Goal: Check status: Check status

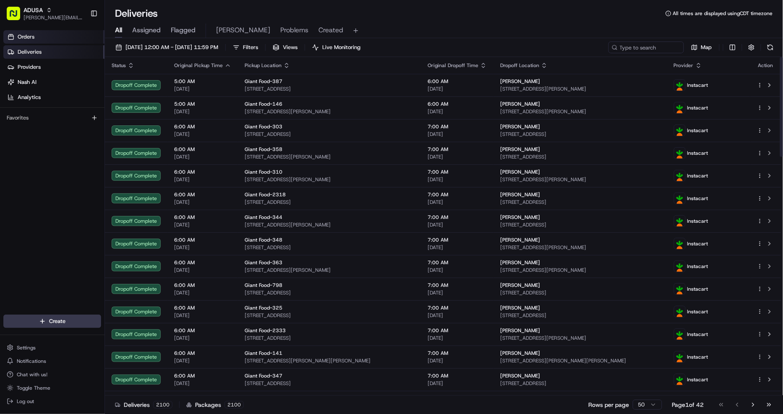
click at [53, 34] on link "Orders" at bounding box center [53, 36] width 101 height 13
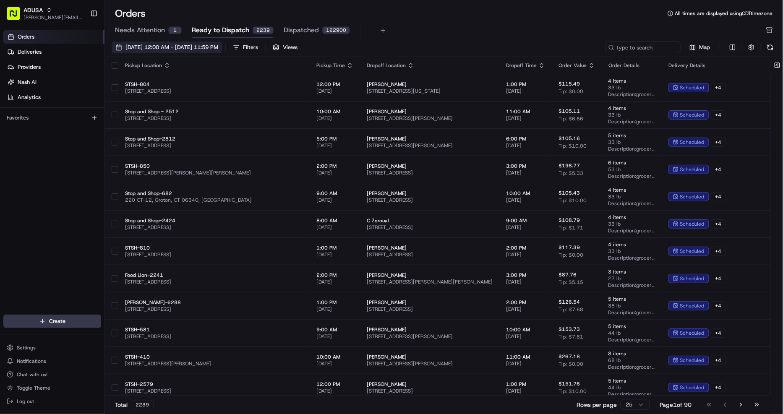
click at [182, 50] on span "08/01/2025 12:00 AM - 08/31/2025 11:59 PM" at bounding box center [171, 48] width 93 height 8
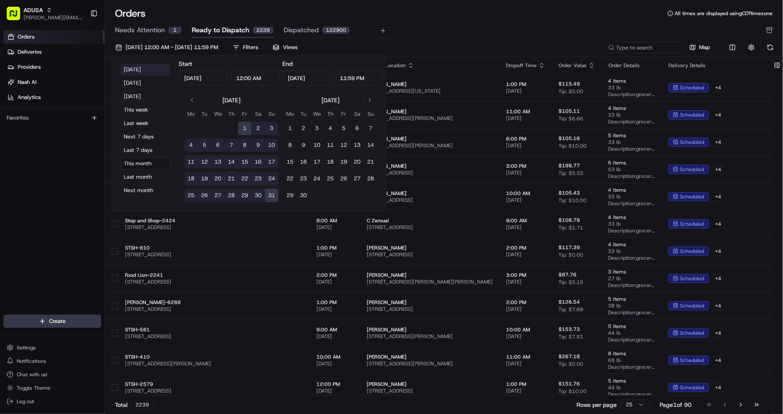
click at [136, 69] on button "Today" at bounding box center [145, 70] width 50 height 12
type input "Aug 21, 2025"
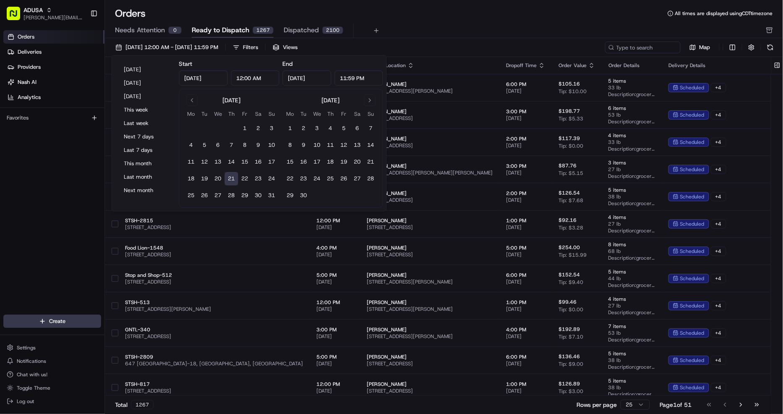
click at [438, 26] on div "Needs Attention 0 Ready to Dispatch 1267 Dispatched 2100" at bounding box center [438, 30] width 646 height 14
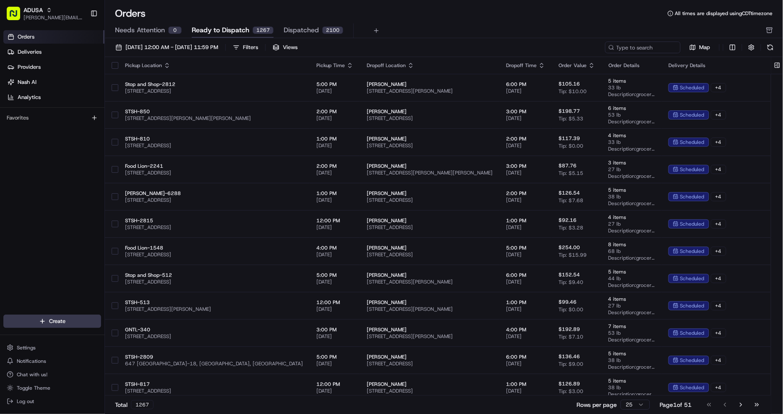
click at [347, 64] on icon "button" at bounding box center [350, 65] width 7 height 7
click at [279, 80] on button "Pickup Start Time (Earliest)" at bounding box center [297, 76] width 77 height 10
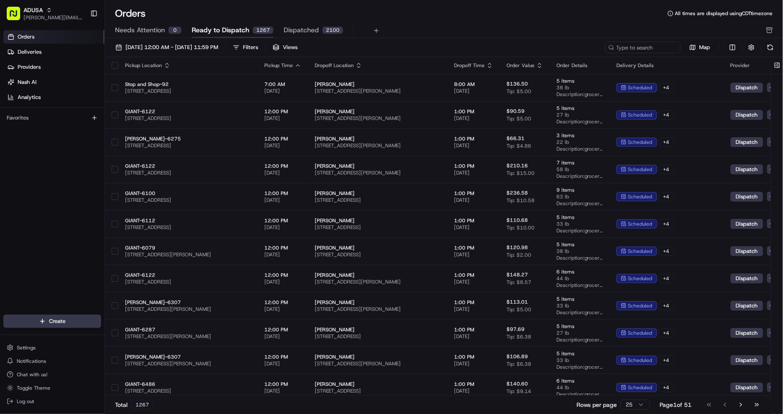
click at [750, 54] on div "08/21/2025 12:00 AM - 08/21/2025 11:59 PM Filters Views Map" at bounding box center [444, 50] width 678 height 16
click at [750, 50] on button "button" at bounding box center [752, 48] width 12 height 12
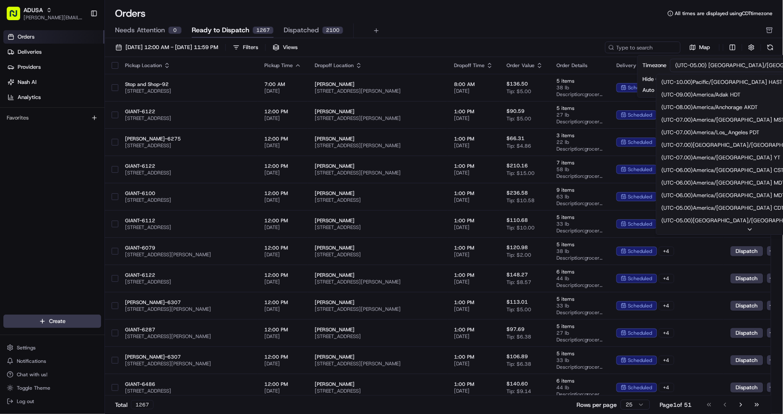
click at [728, 64] on html "ADUSA christine.gibsonebbeson@adusa.com Toggle Sidebar Orders Deliveries Provid…" at bounding box center [391, 207] width 783 height 414
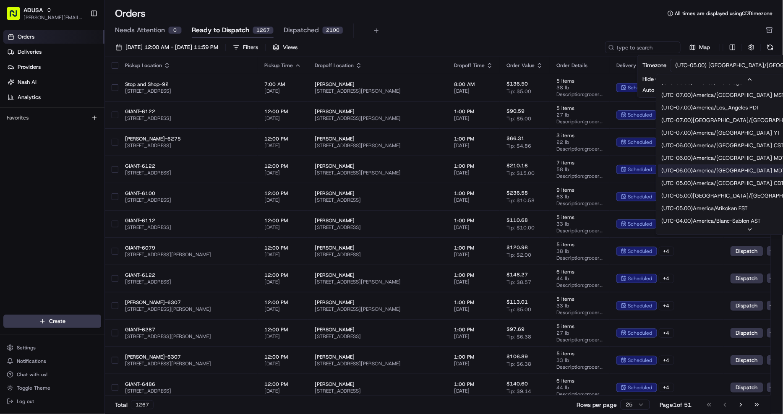
scroll to position [93, 0]
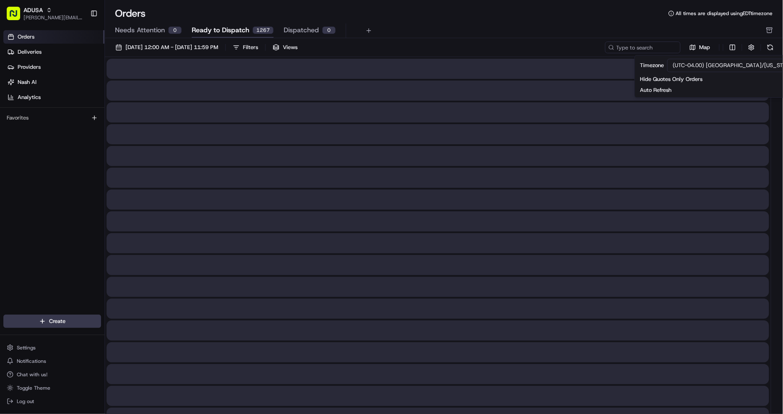
click at [468, 23] on div "Needs Attention 0 Ready to Dispatch 1267 Dispatched 0" at bounding box center [438, 30] width 646 height 14
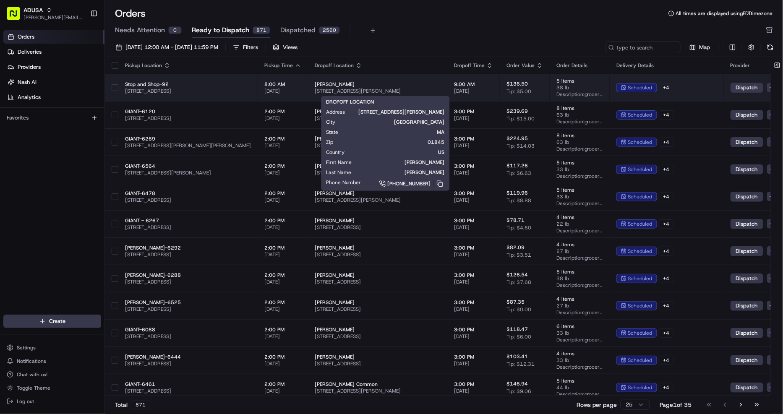
click at [426, 82] on span "[PERSON_NAME]" at bounding box center [378, 84] width 126 height 7
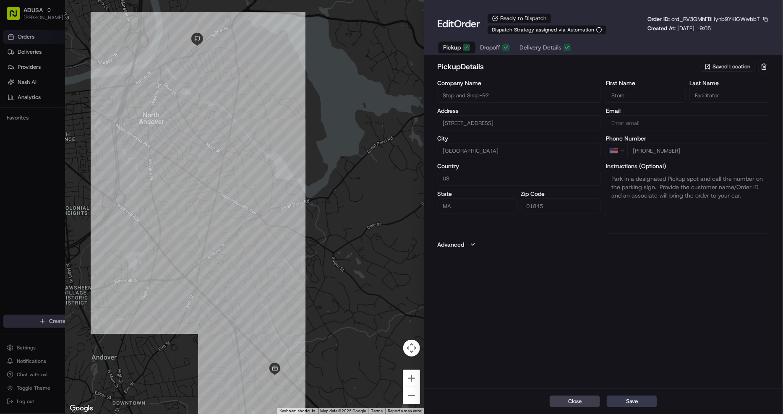
click at [549, 47] on span "Delivery Details" at bounding box center [541, 47] width 42 height 8
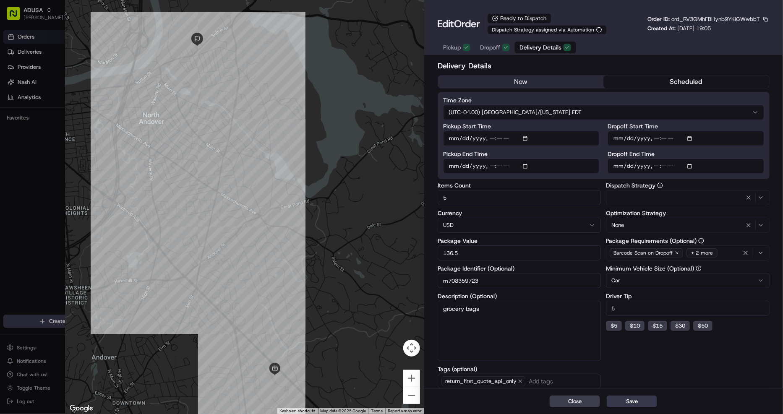
click at [493, 276] on input "m708359723" at bounding box center [520, 280] width 164 height 15
click at [564, 405] on button "Close" at bounding box center [575, 402] width 50 height 12
type input "1"
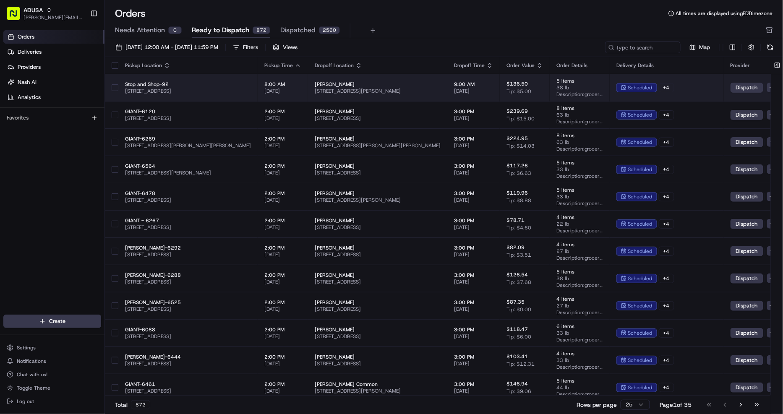
click at [115, 86] on button "button" at bounding box center [115, 87] width 7 height 7
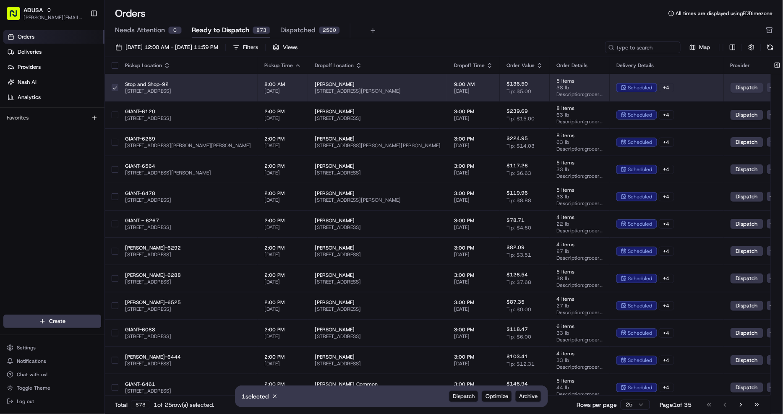
click at [115, 87] on button "button" at bounding box center [115, 87] width 7 height 7
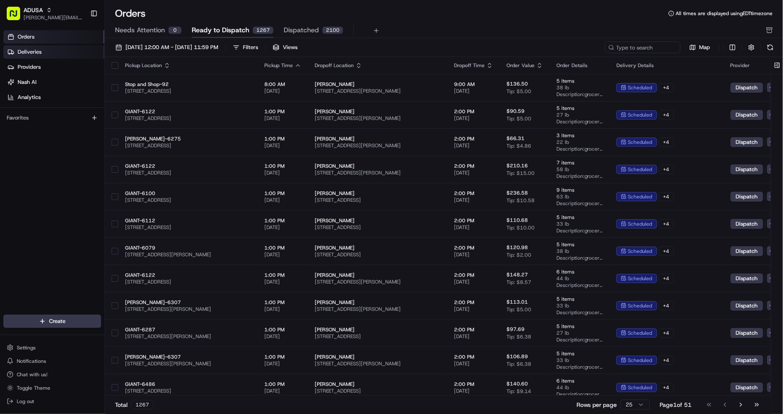
click at [34, 48] on span "Deliveries" at bounding box center [30, 52] width 24 height 8
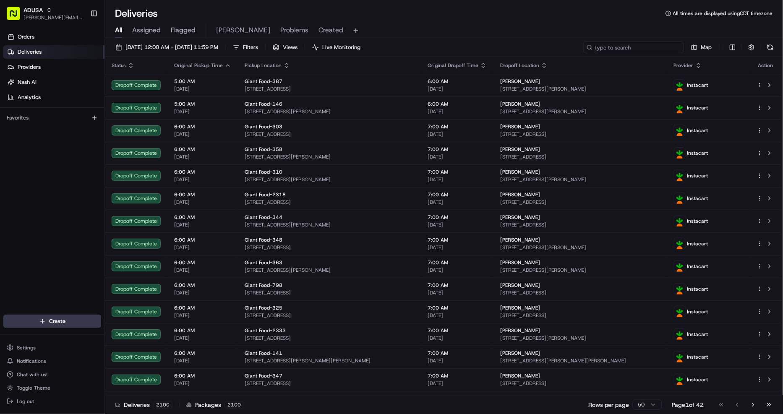
click at [628, 50] on input at bounding box center [633, 48] width 101 height 12
paste input "m705344233"
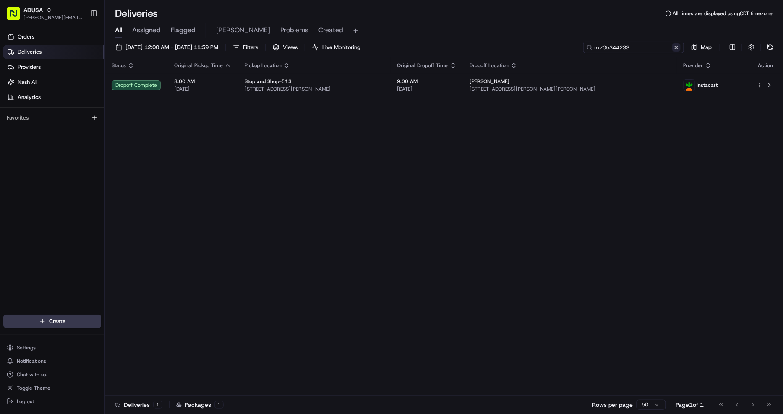
type input "m705344233"
click at [676, 45] on button at bounding box center [676, 47] width 8 height 8
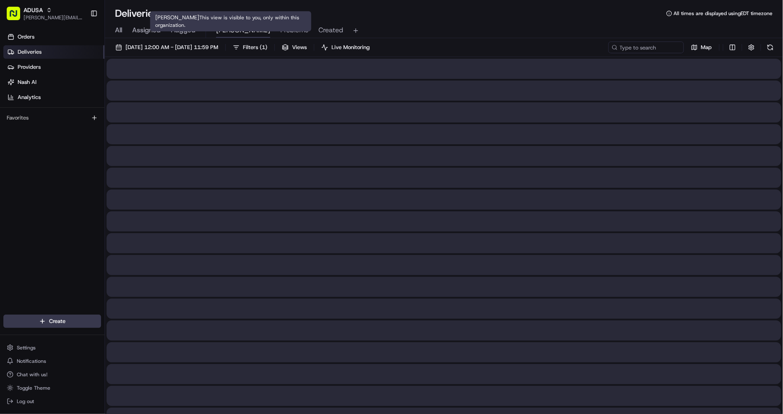
click at [234, 31] on span "[PERSON_NAME]" at bounding box center [243, 30] width 54 height 10
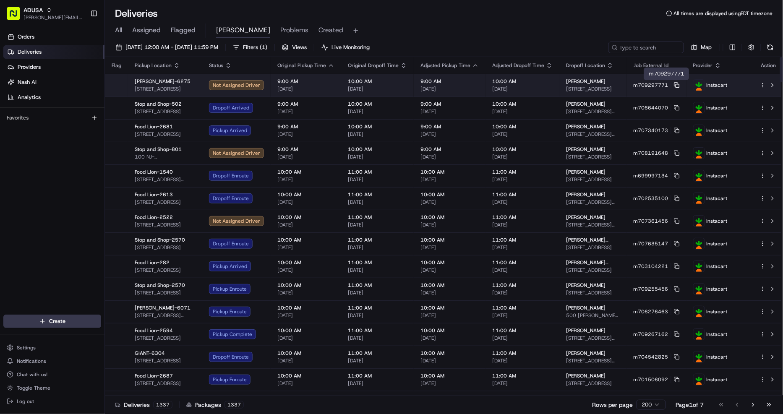
click at [679, 86] on rect at bounding box center [677, 85] width 3 height 3
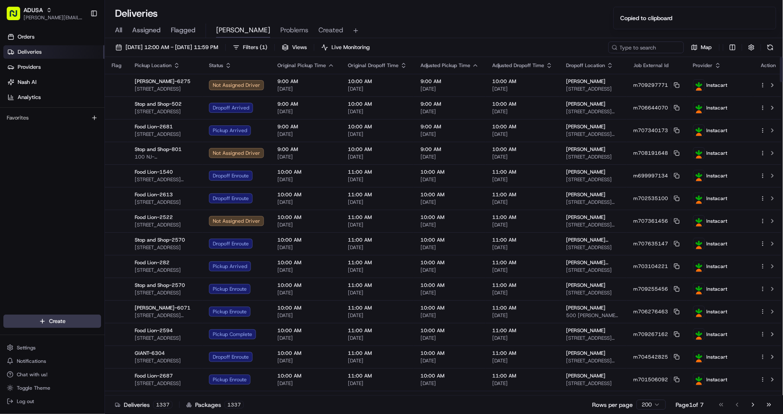
click at [563, 16] on div "Deliveries All times are displayed using EDT timezone" at bounding box center [444, 13] width 678 height 13
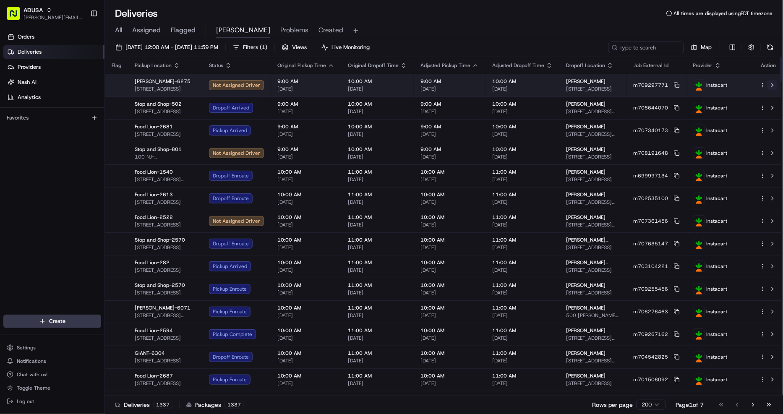
click at [771, 84] on button at bounding box center [772, 85] width 10 height 10
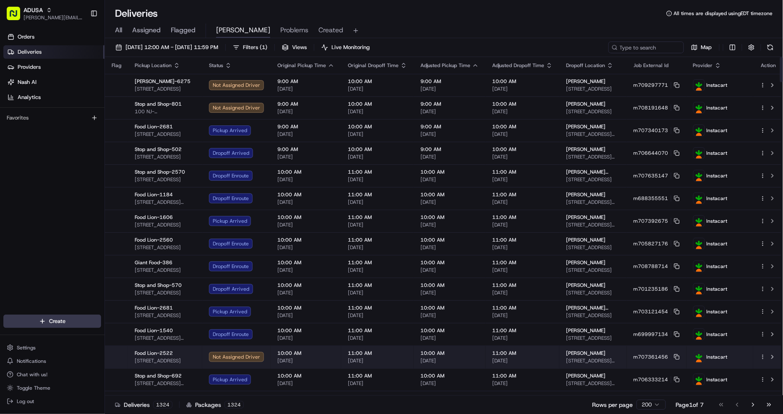
click at [435, 26] on div "All Assigned Flagged [PERSON_NAME] Problems Created" at bounding box center [444, 30] width 678 height 15
click at [680, 355] on button "m707361456" at bounding box center [657, 357] width 46 height 7
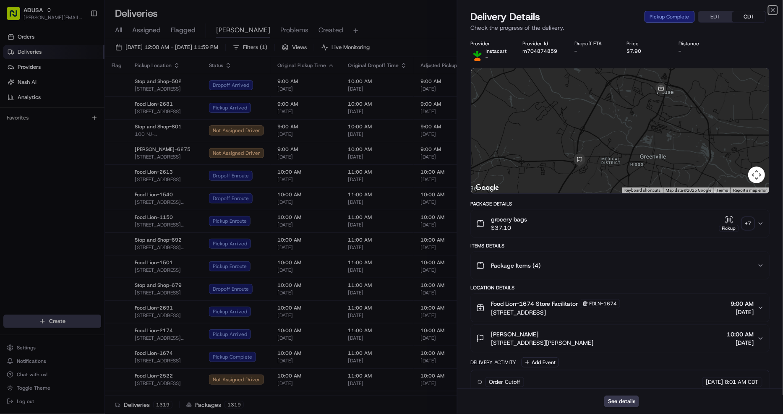
click at [772, 9] on icon "button" at bounding box center [772, 10] width 7 height 7
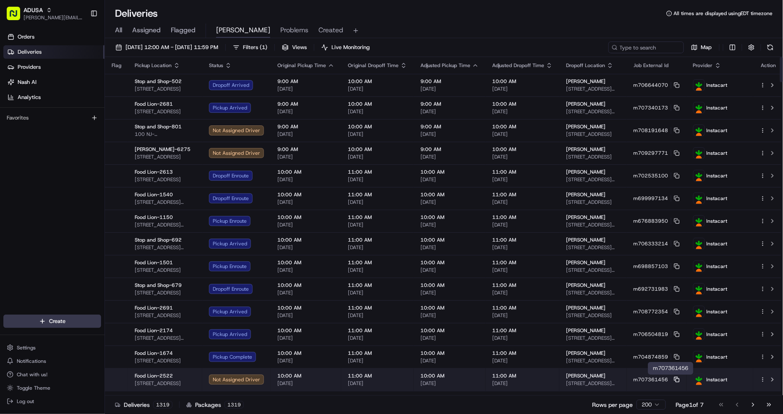
click at [680, 379] on icon at bounding box center [677, 380] width 6 height 6
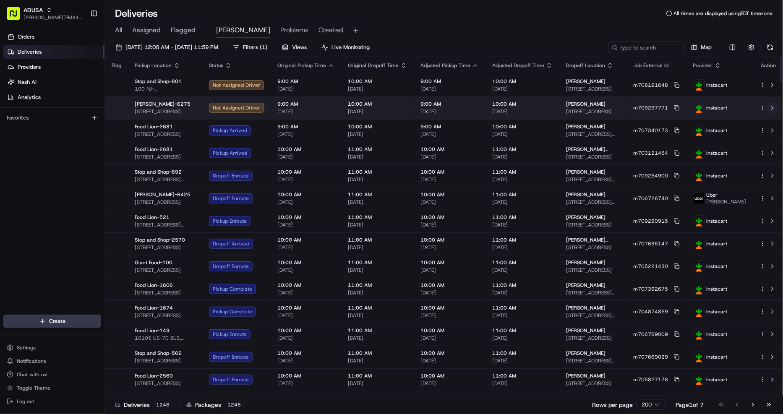
click at [770, 108] on button at bounding box center [772, 108] width 10 height 10
